Goal: Task Accomplishment & Management: Use online tool/utility

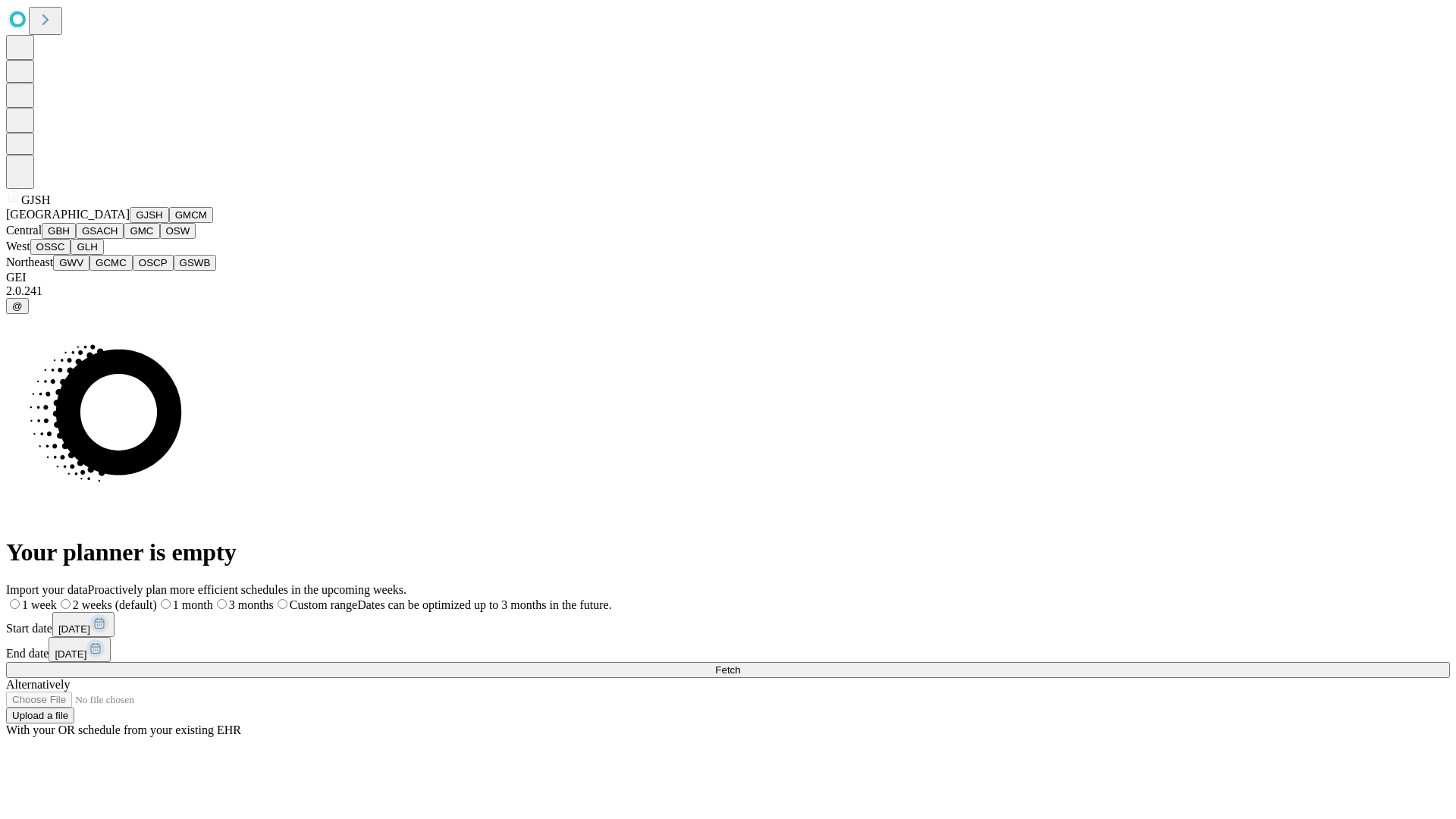
click at [130, 223] on button "GJSH" at bounding box center [150, 215] width 40 height 16
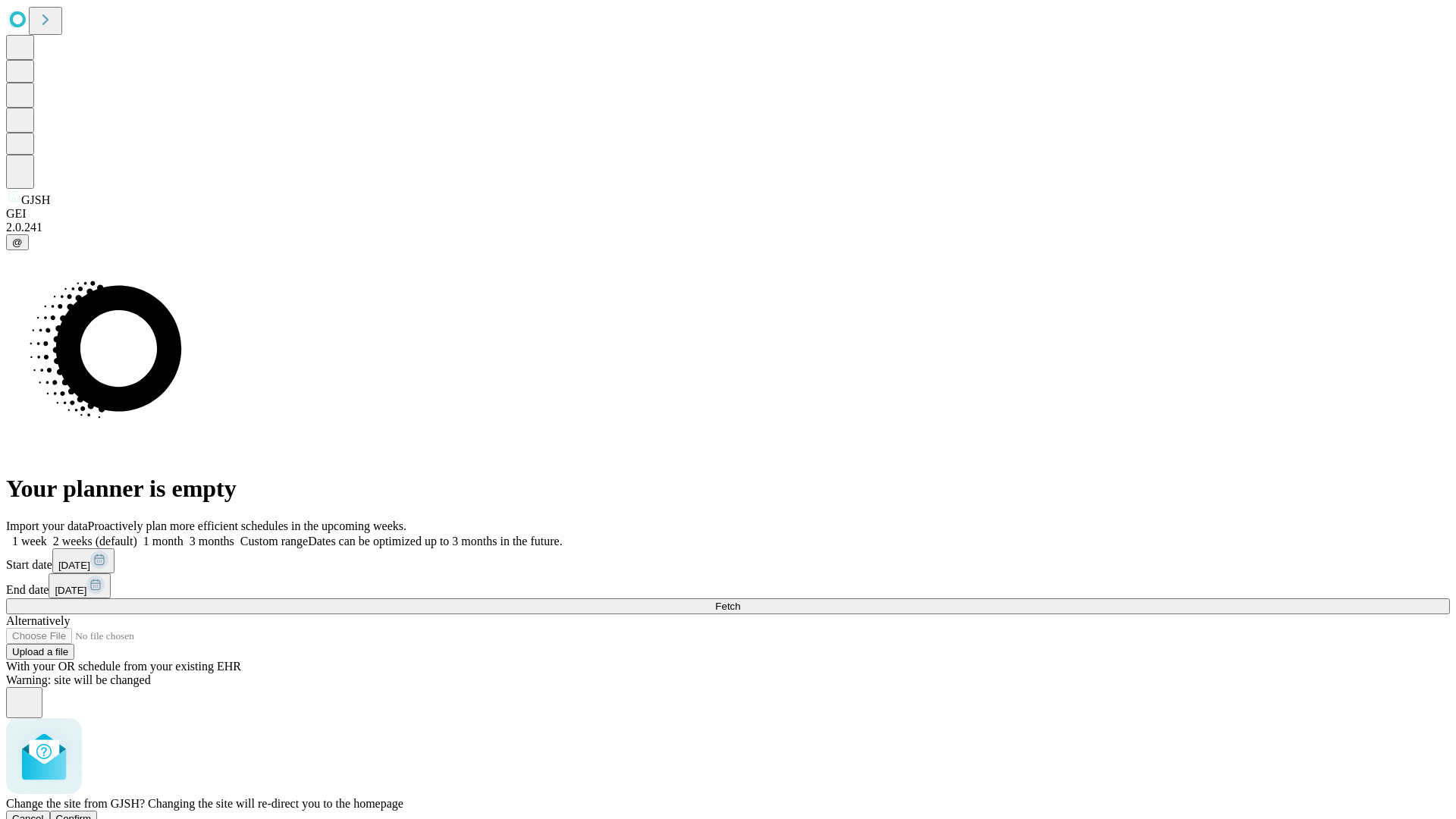
click at [92, 813] on span "Confirm" at bounding box center [74, 819] width 36 height 11
click at [184, 535] on label "1 month" at bounding box center [160, 542] width 46 height 13
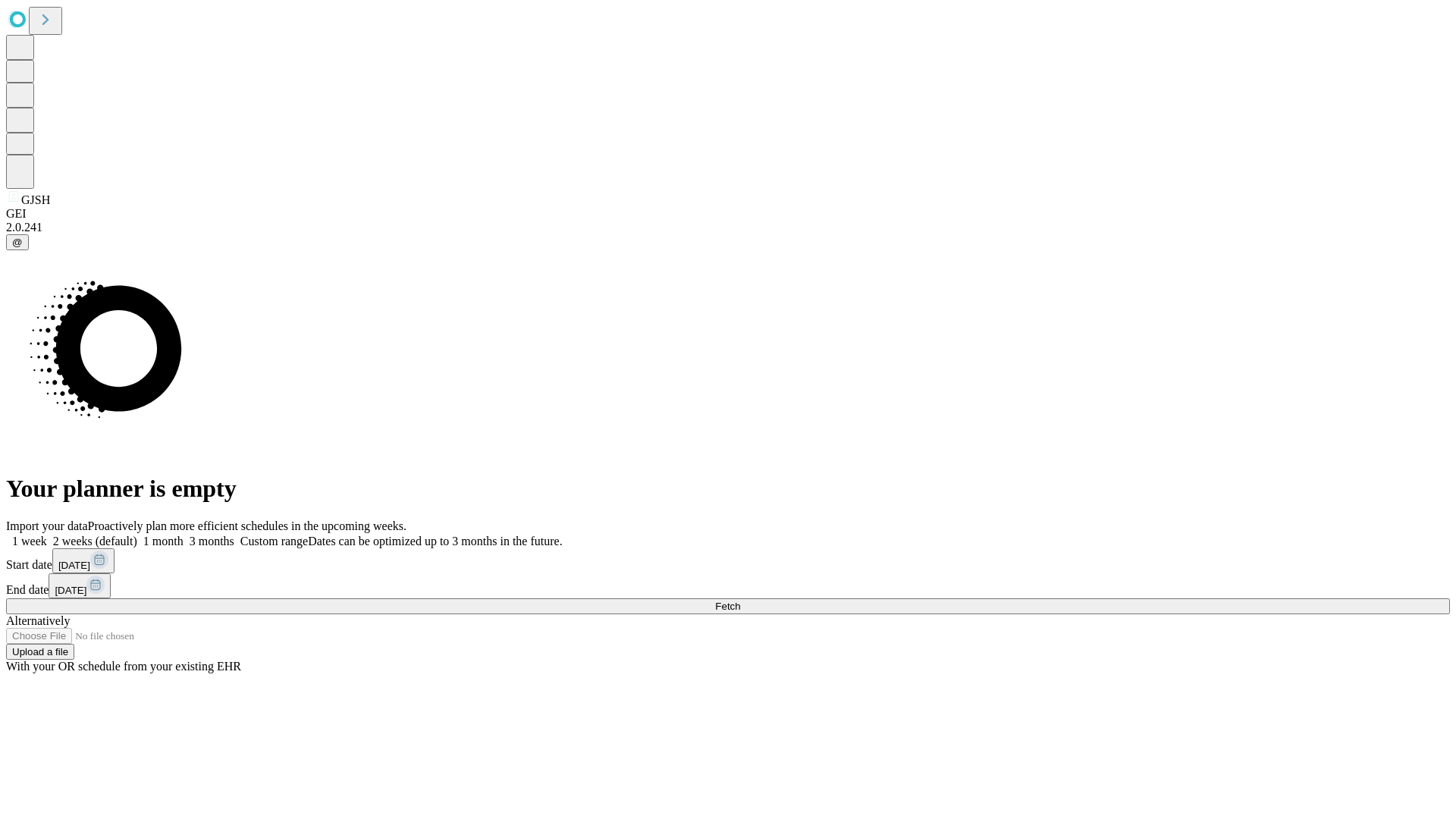
click at [740, 601] on span "Fetch" at bounding box center [728, 607] width 25 height 11
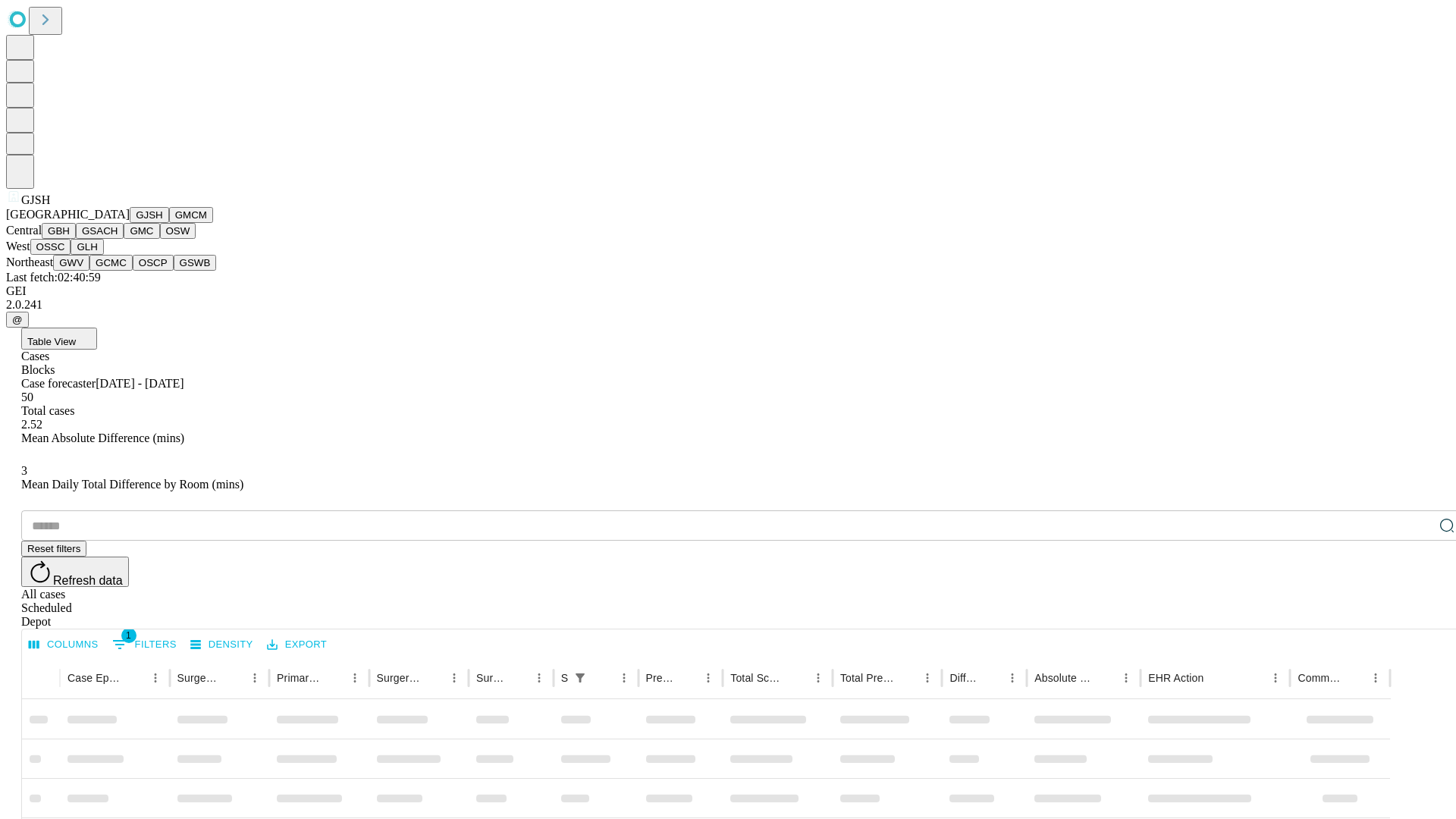
click at [169, 223] on button "GMCM" at bounding box center [191, 215] width 44 height 16
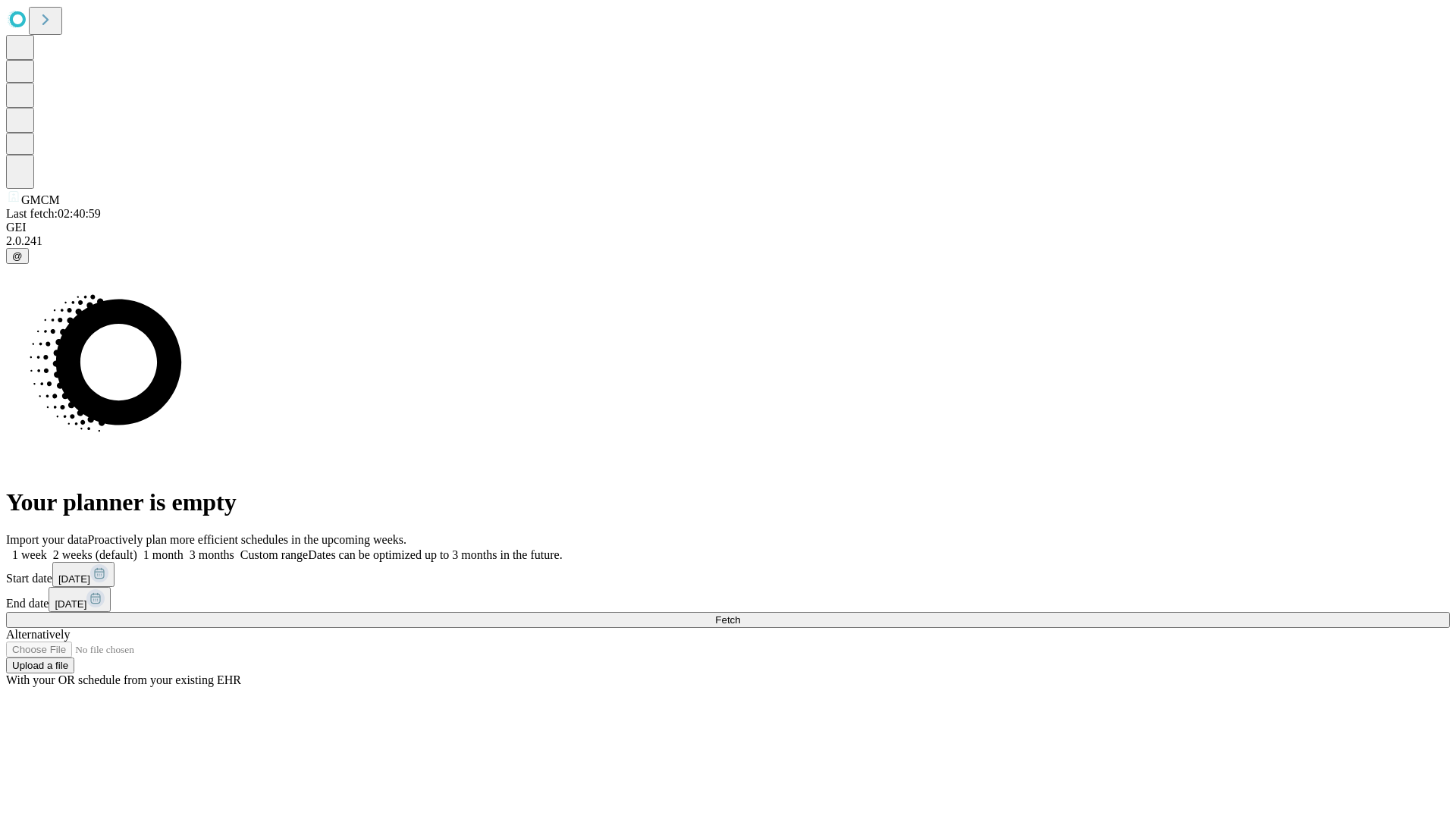
click at [184, 549] on label "1 month" at bounding box center [160, 555] width 46 height 13
click at [740, 614] on span "Fetch" at bounding box center [728, 620] width 25 height 11
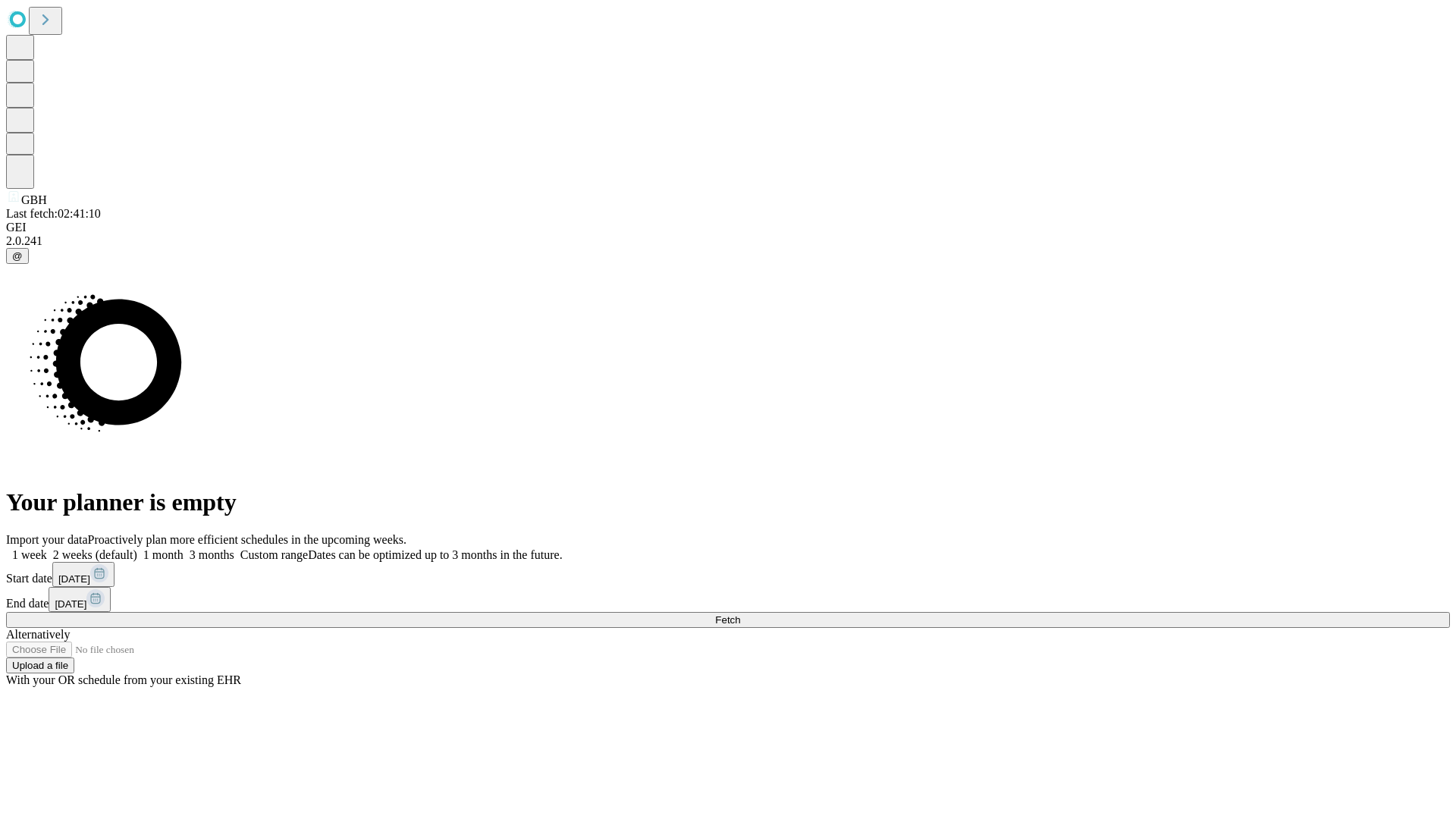
click at [184, 549] on label "1 month" at bounding box center [160, 555] width 46 height 13
click at [740, 614] on span "Fetch" at bounding box center [728, 620] width 25 height 11
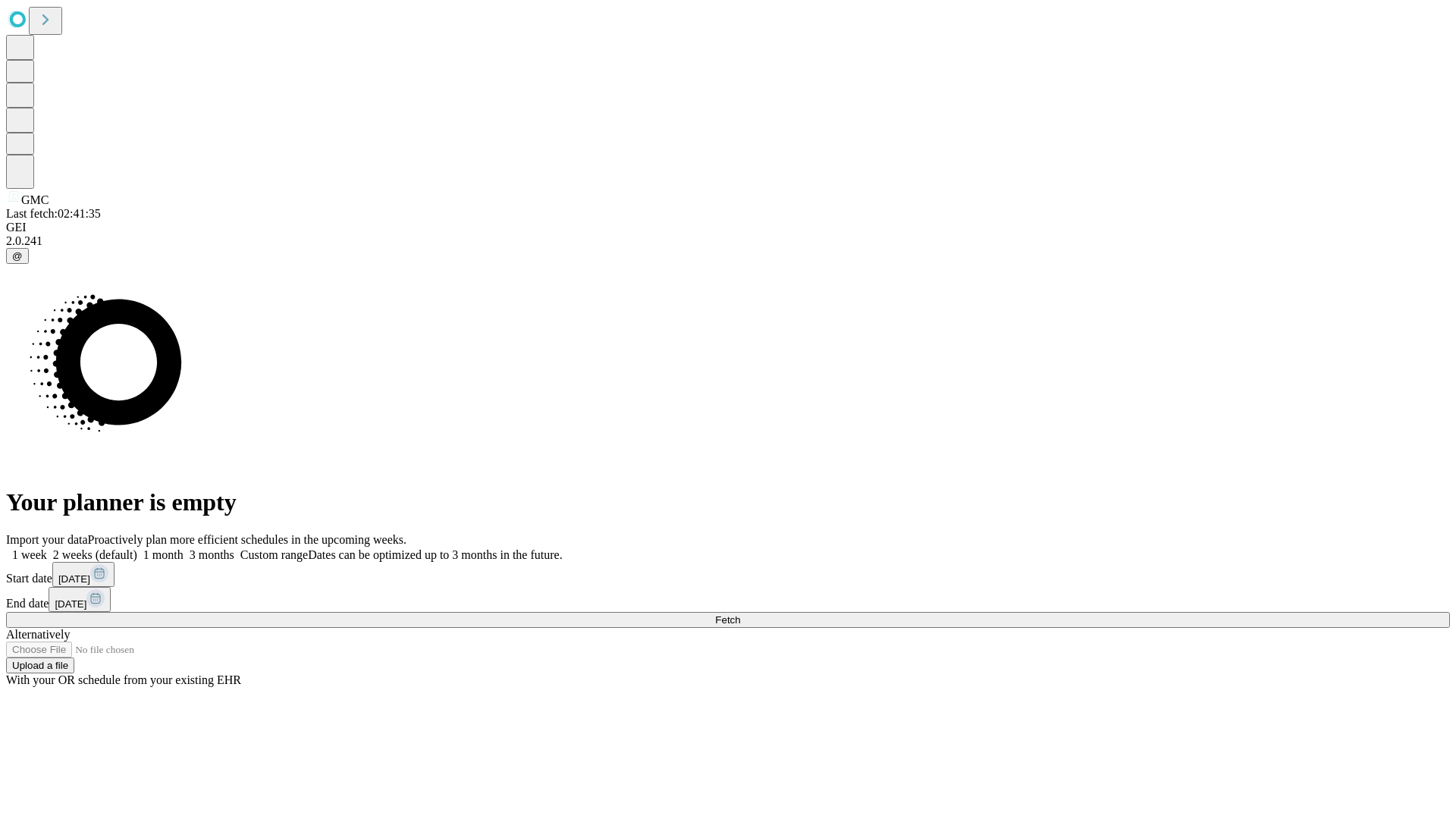
click at [184, 549] on label "1 month" at bounding box center [160, 555] width 46 height 13
click at [740, 614] on span "Fetch" at bounding box center [728, 620] width 25 height 11
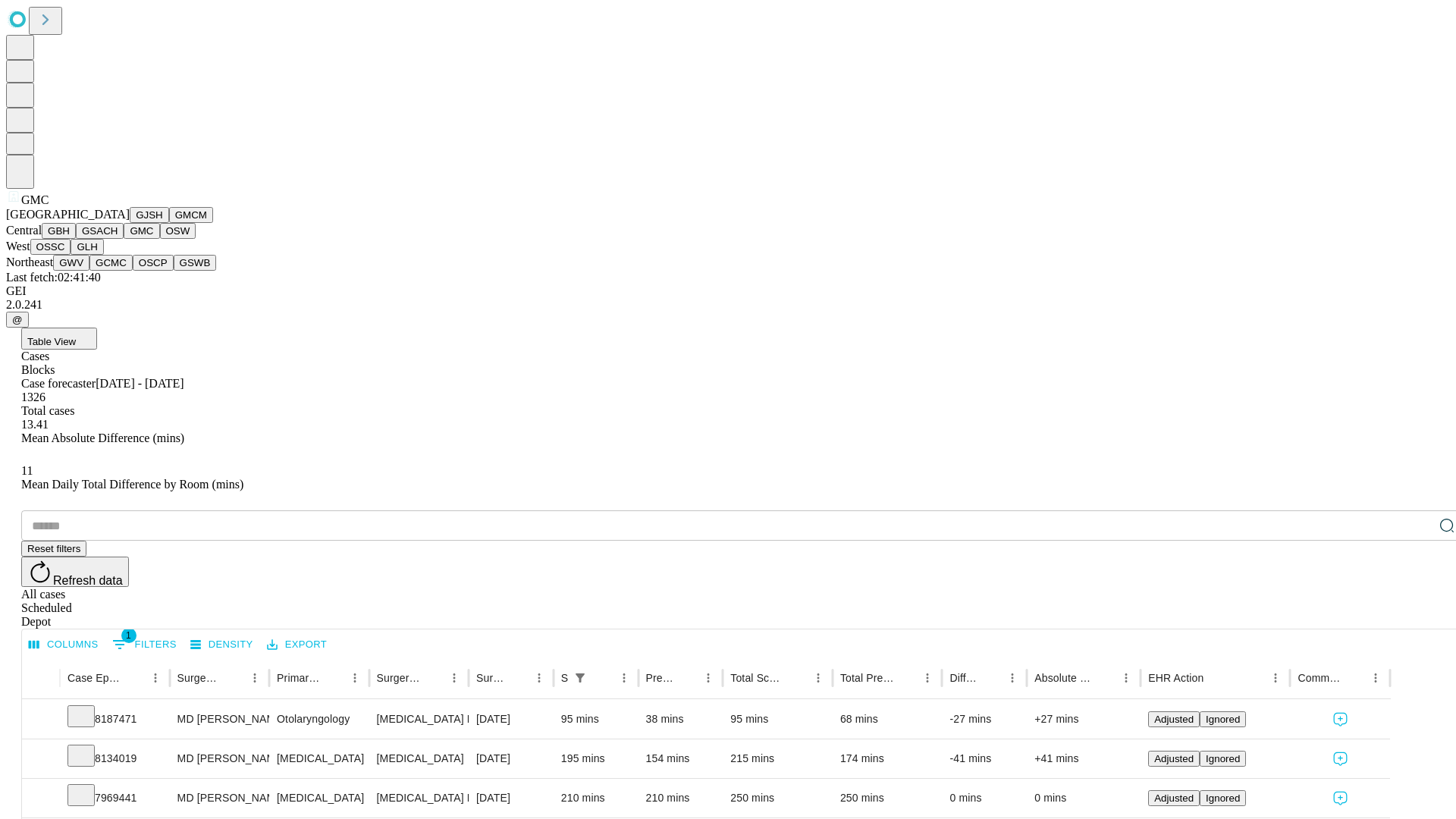
click at [160, 239] on button "OSW" at bounding box center [178, 231] width 36 height 16
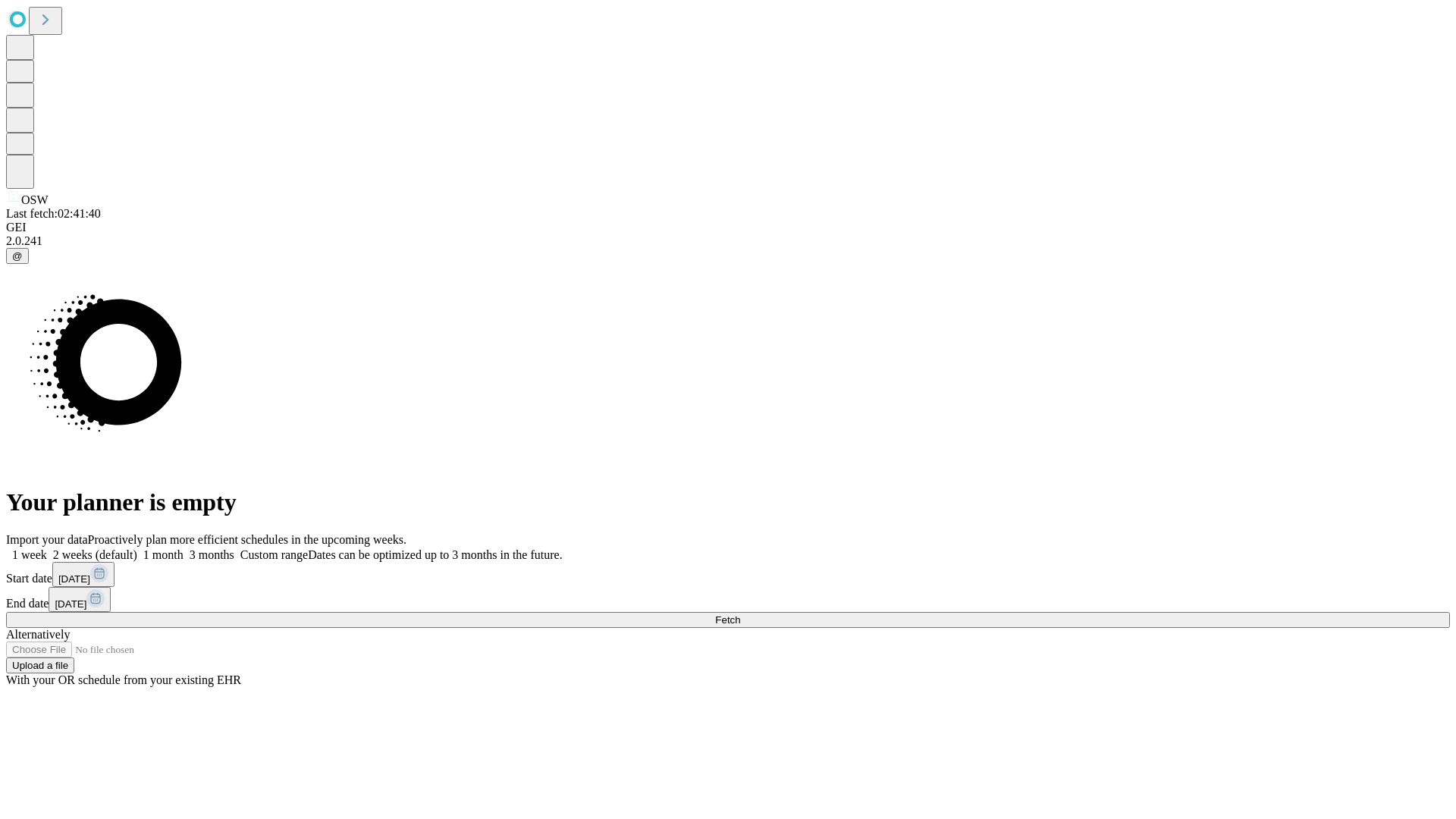
click at [184, 549] on label "1 month" at bounding box center [160, 555] width 46 height 13
click at [740, 614] on span "Fetch" at bounding box center [728, 620] width 25 height 11
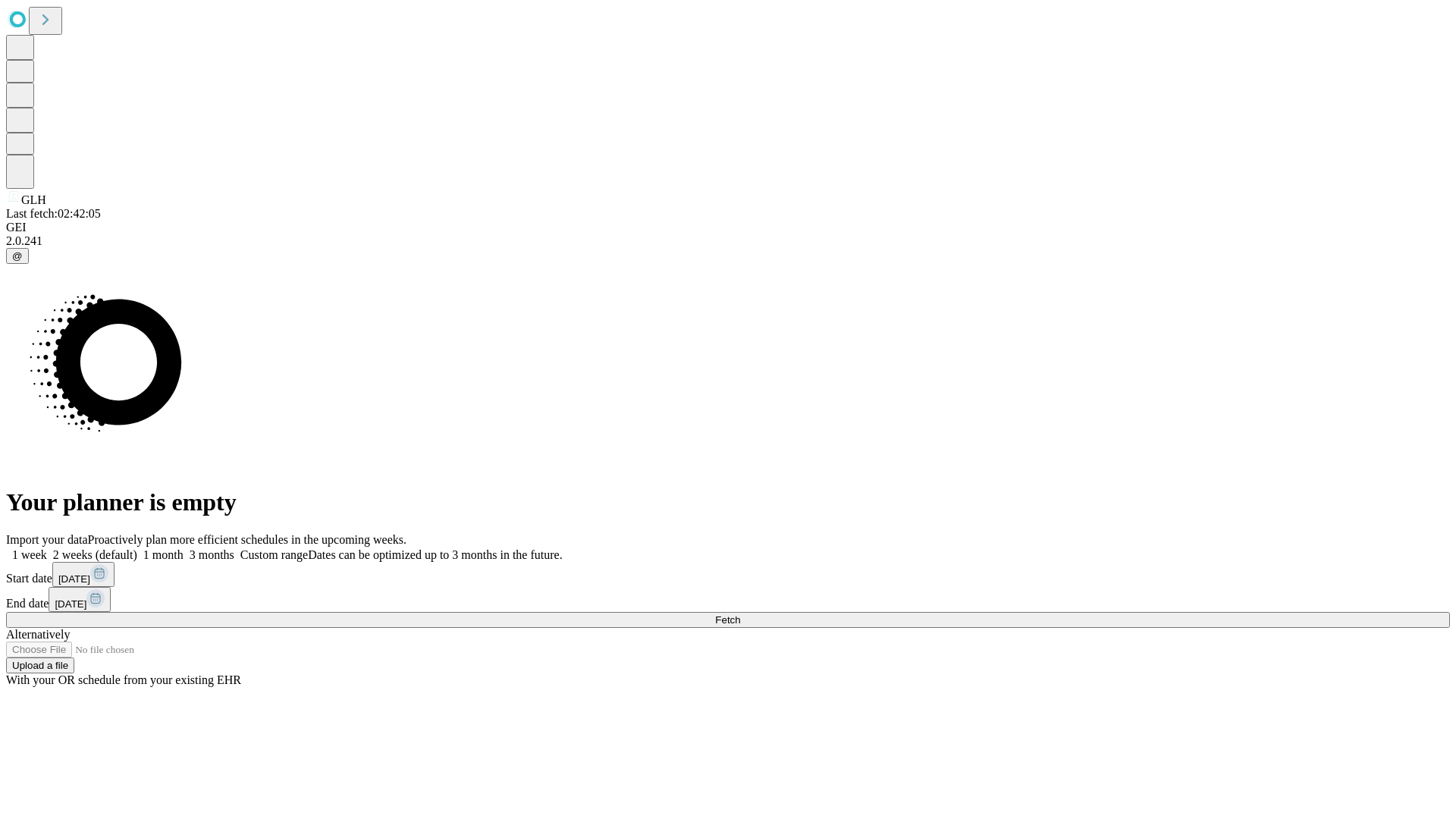
click at [740, 614] on span "Fetch" at bounding box center [728, 620] width 25 height 11
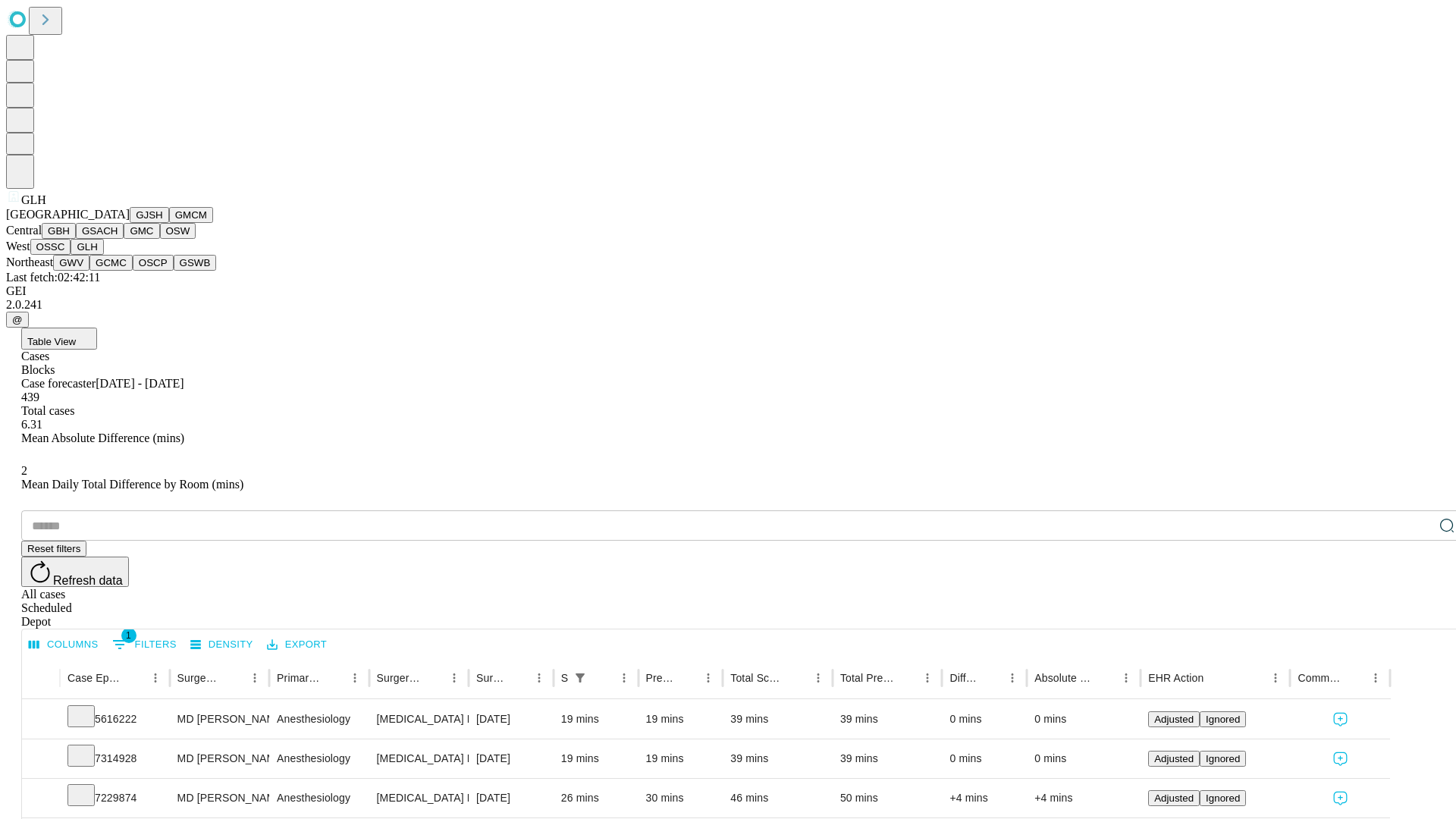
click at [90, 271] on button "GWV" at bounding box center [71, 263] width 36 height 16
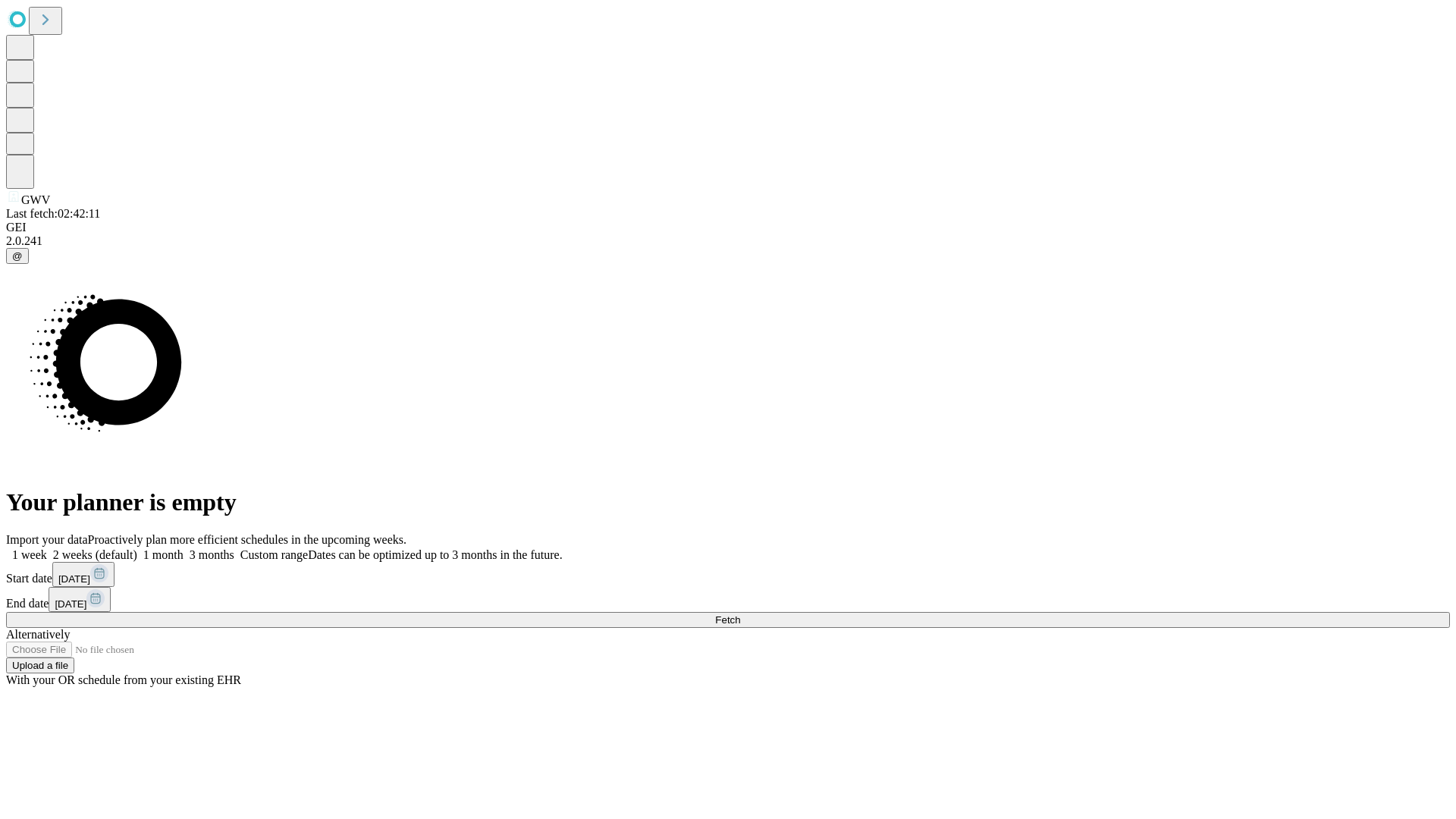
click at [184, 549] on label "1 month" at bounding box center [160, 555] width 46 height 13
click at [740, 614] on span "Fetch" at bounding box center [728, 620] width 25 height 11
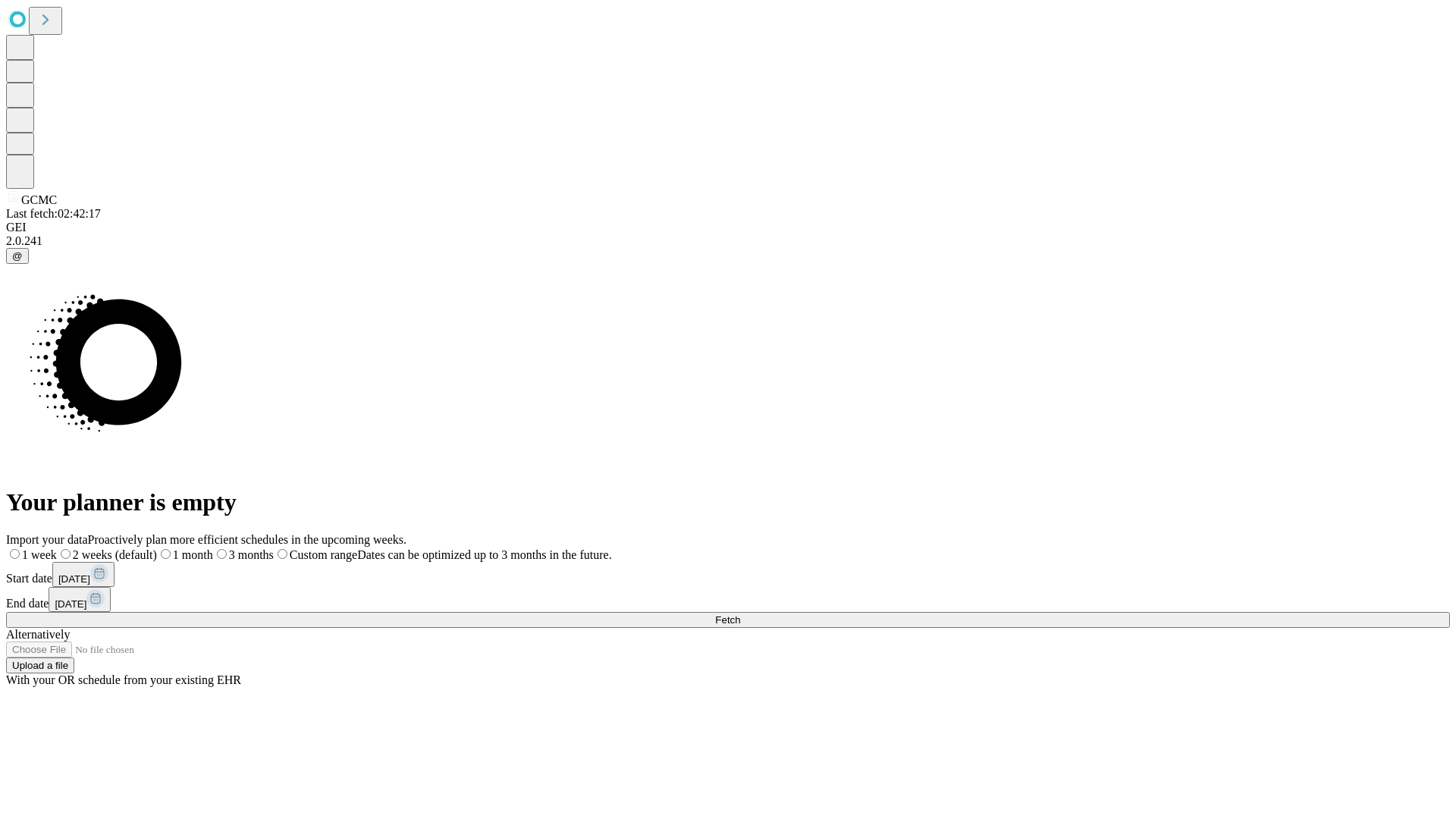
click at [740, 614] on span "Fetch" at bounding box center [728, 620] width 25 height 11
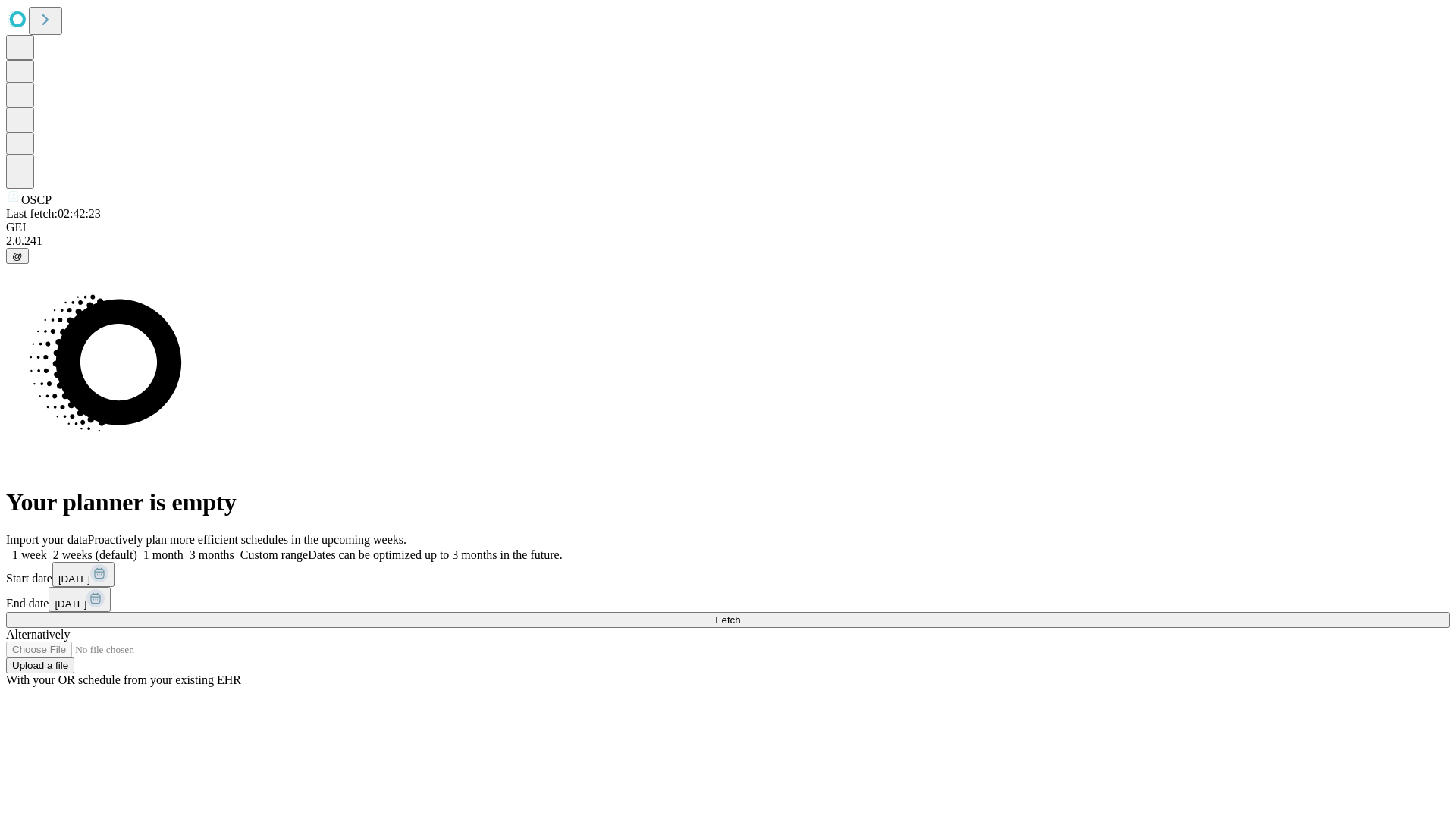
click at [184, 549] on label "1 month" at bounding box center [160, 555] width 46 height 13
click at [740, 614] on span "Fetch" at bounding box center [728, 620] width 25 height 11
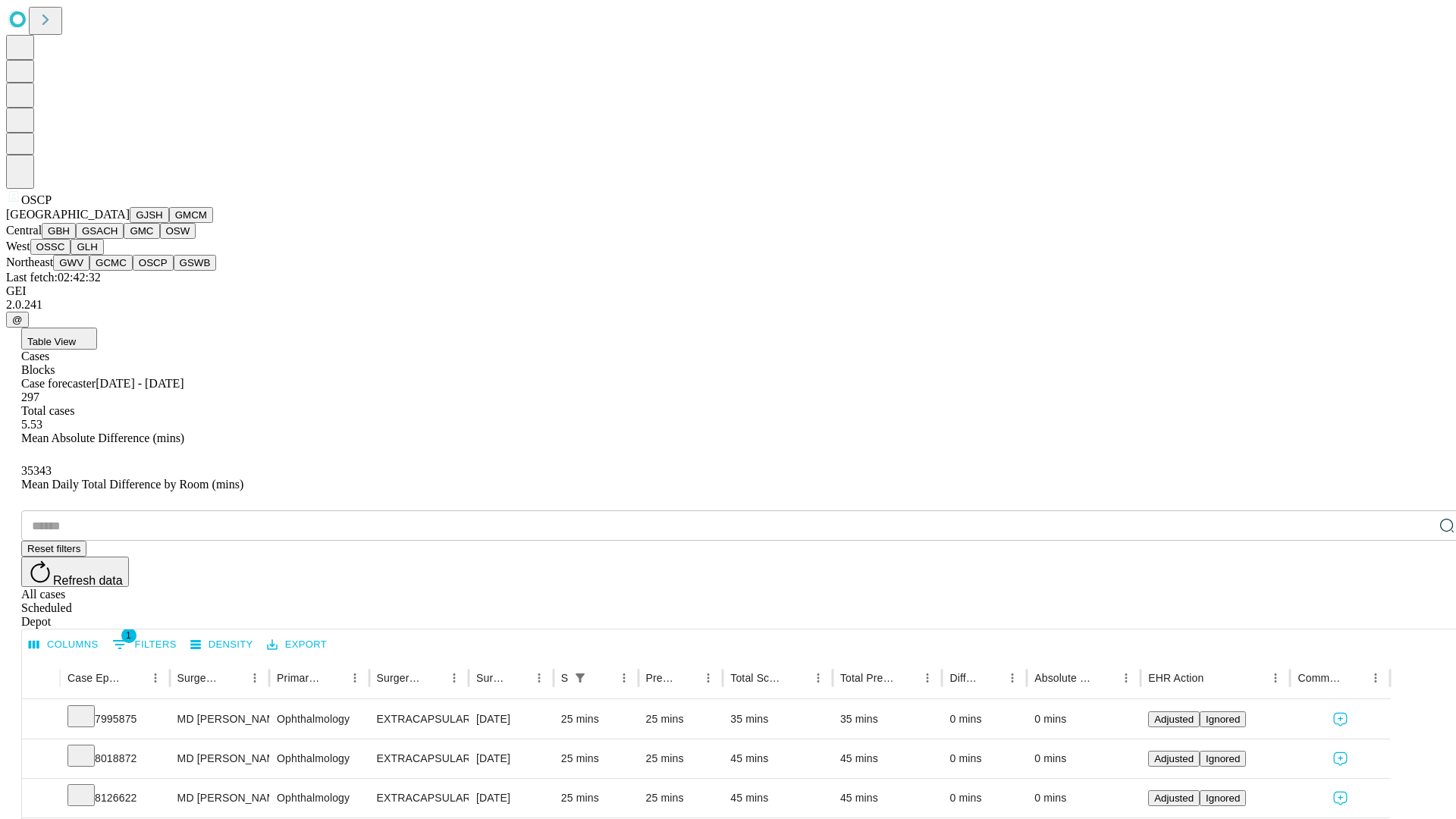
click at [174, 271] on button "GSWB" at bounding box center [195, 263] width 44 height 16
